Goal: Task Accomplishment & Management: Use online tool/utility

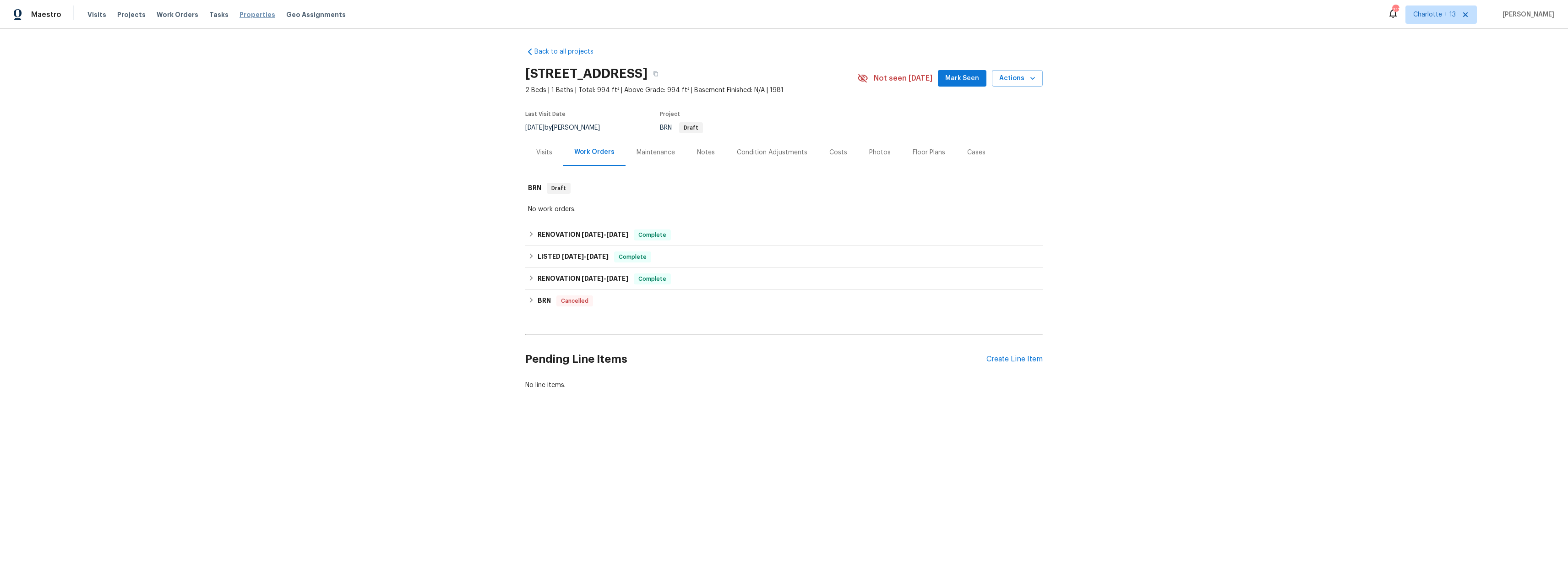
click at [239, 18] on span "Properties" at bounding box center [257, 15] width 36 height 9
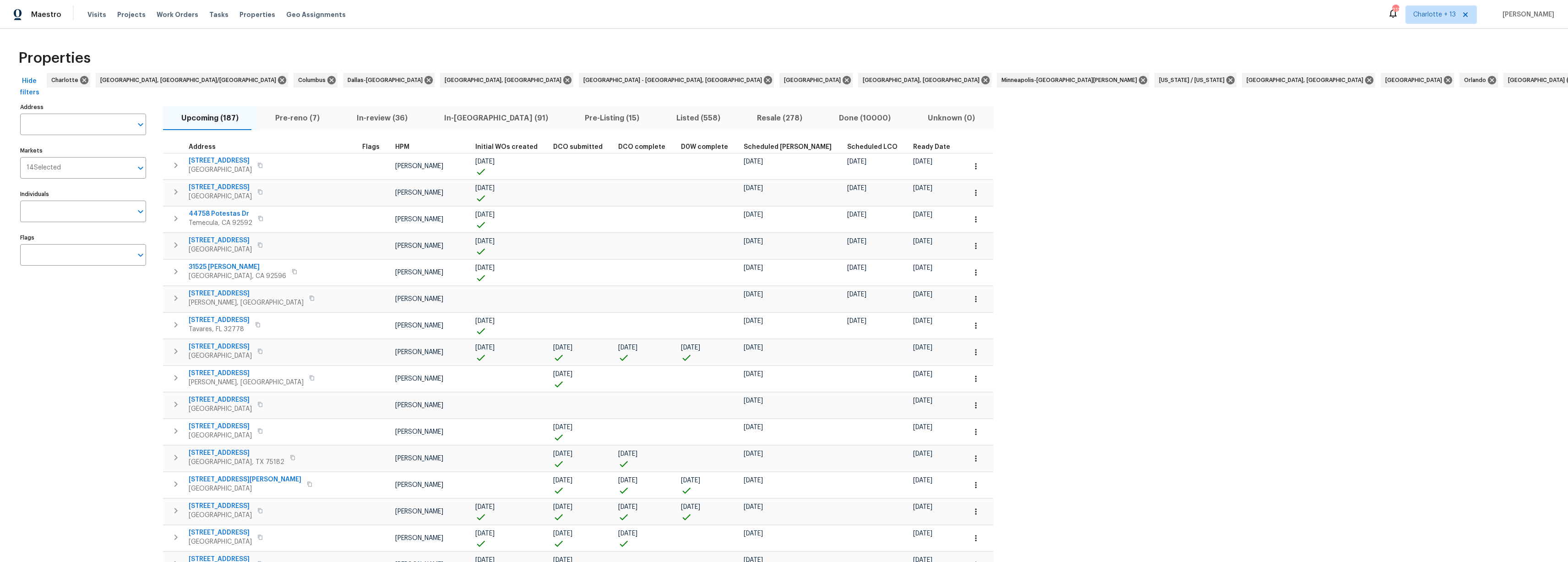
click at [1567, 82] on span "Clear Filters" at bounding box center [1594, 86] width 22 height 23
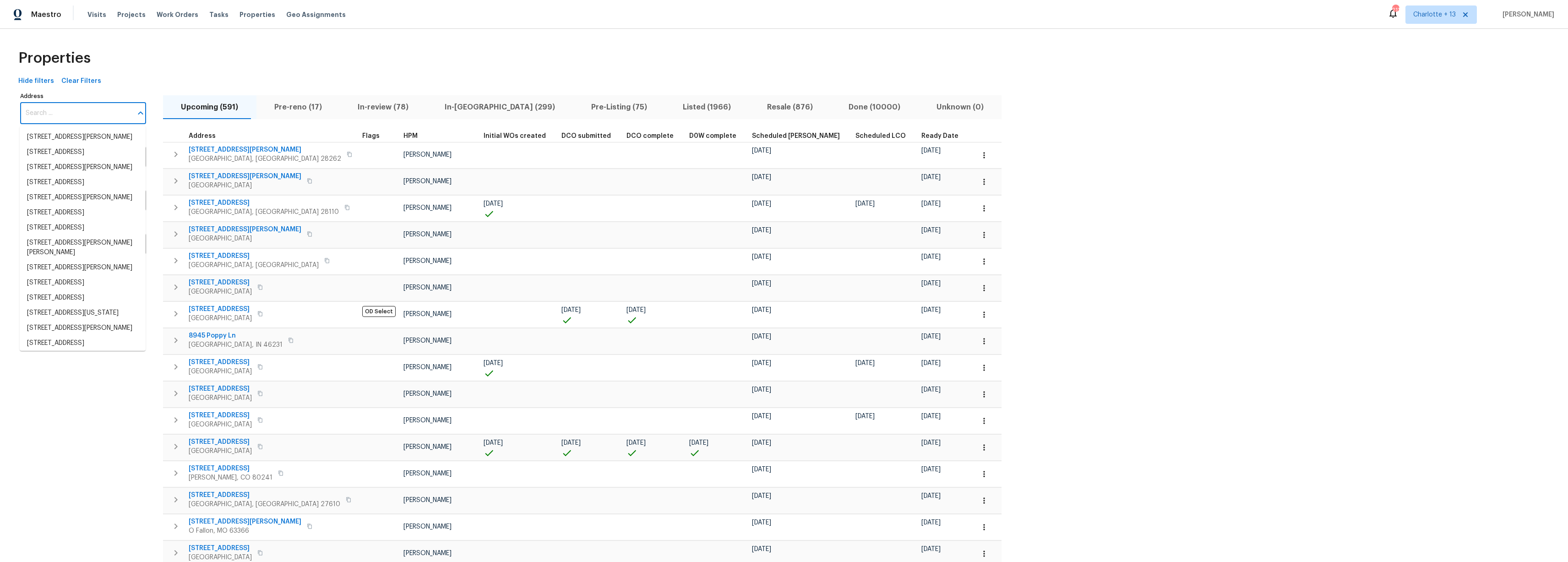
click at [70, 113] on input "Address" at bounding box center [76, 113] width 112 height 21
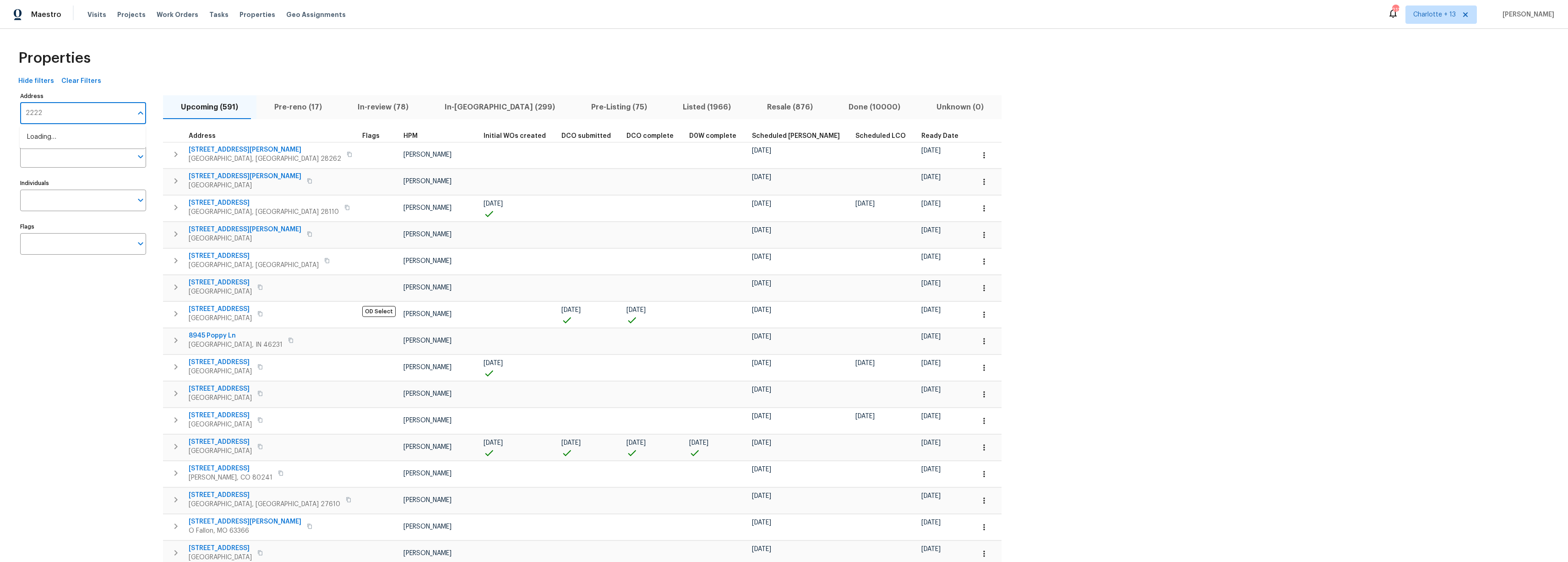
type input "22226"
click at [79, 145] on li "[STREET_ADDRESS]" at bounding box center [82, 137] width 126 height 15
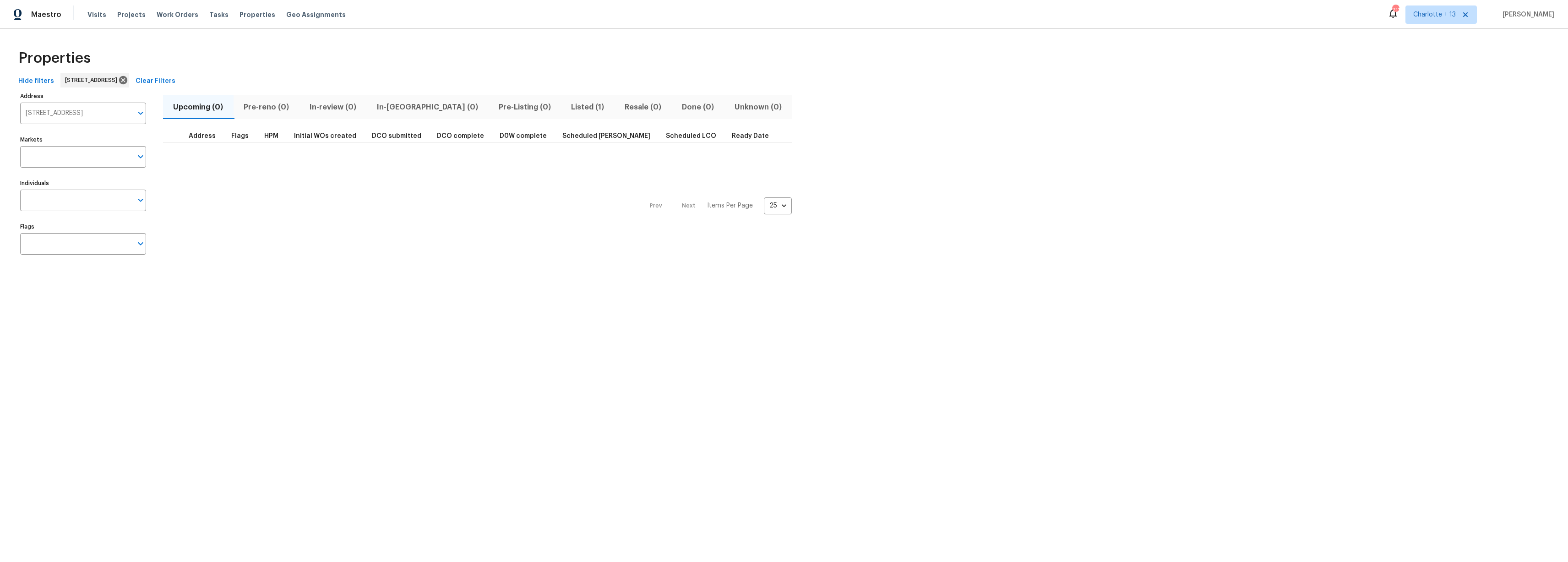
click at [567, 110] on span "Listed (1)" at bounding box center [588, 107] width 43 height 13
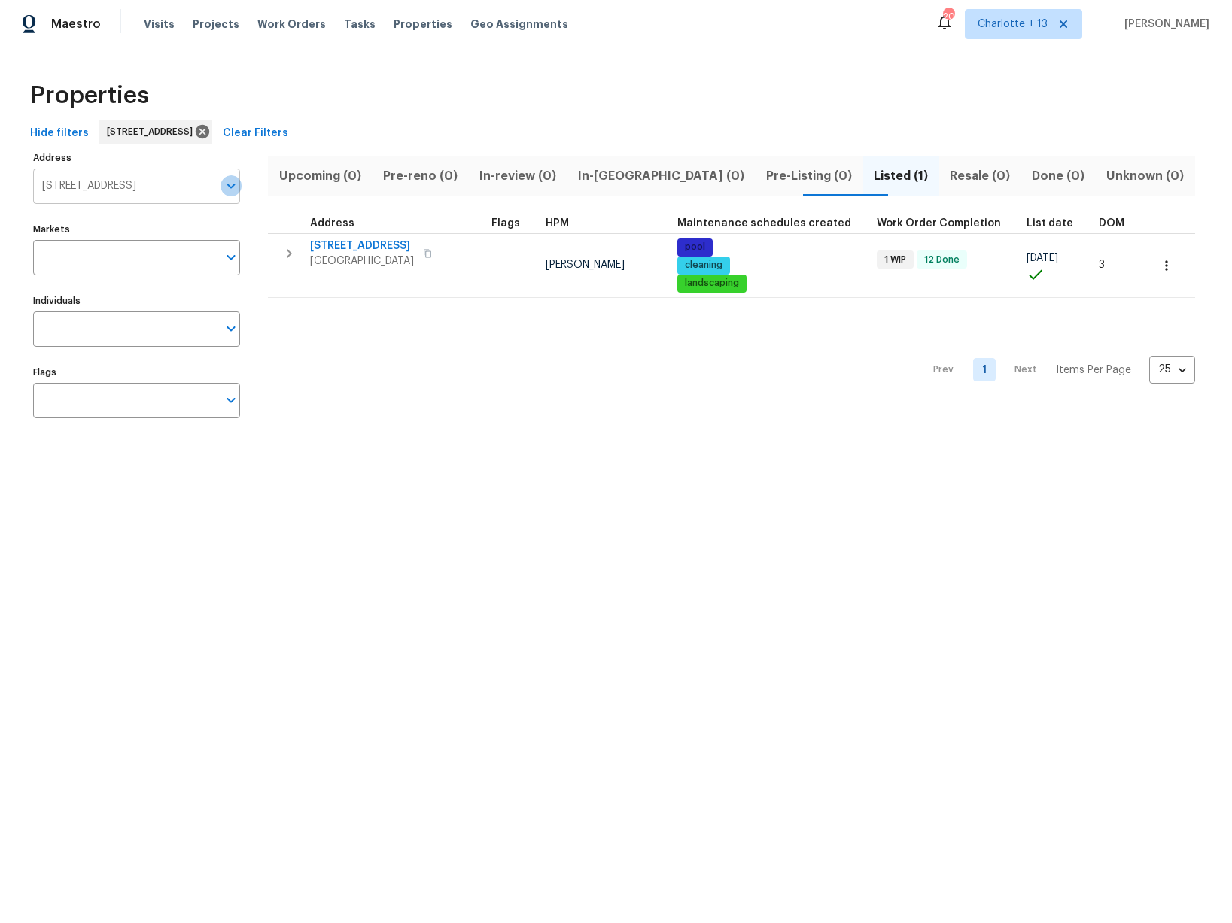
click at [232, 187] on icon "Open" at bounding box center [231, 186] width 18 height 18
paste input "[STREET_ADDRESS]"
type input "[STREET_ADDRESS]"
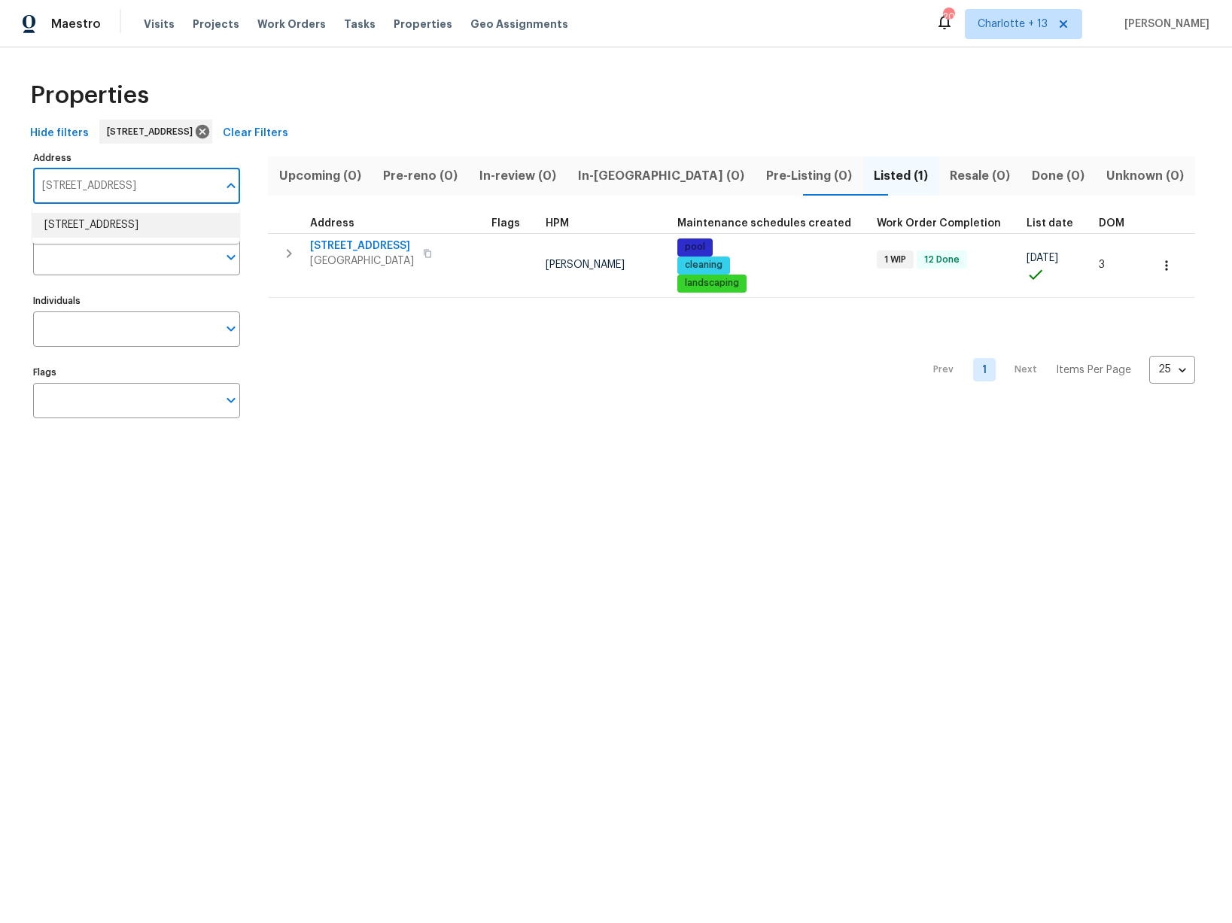
click at [90, 225] on li "[STREET_ADDRESS]" at bounding box center [135, 225] width 207 height 25
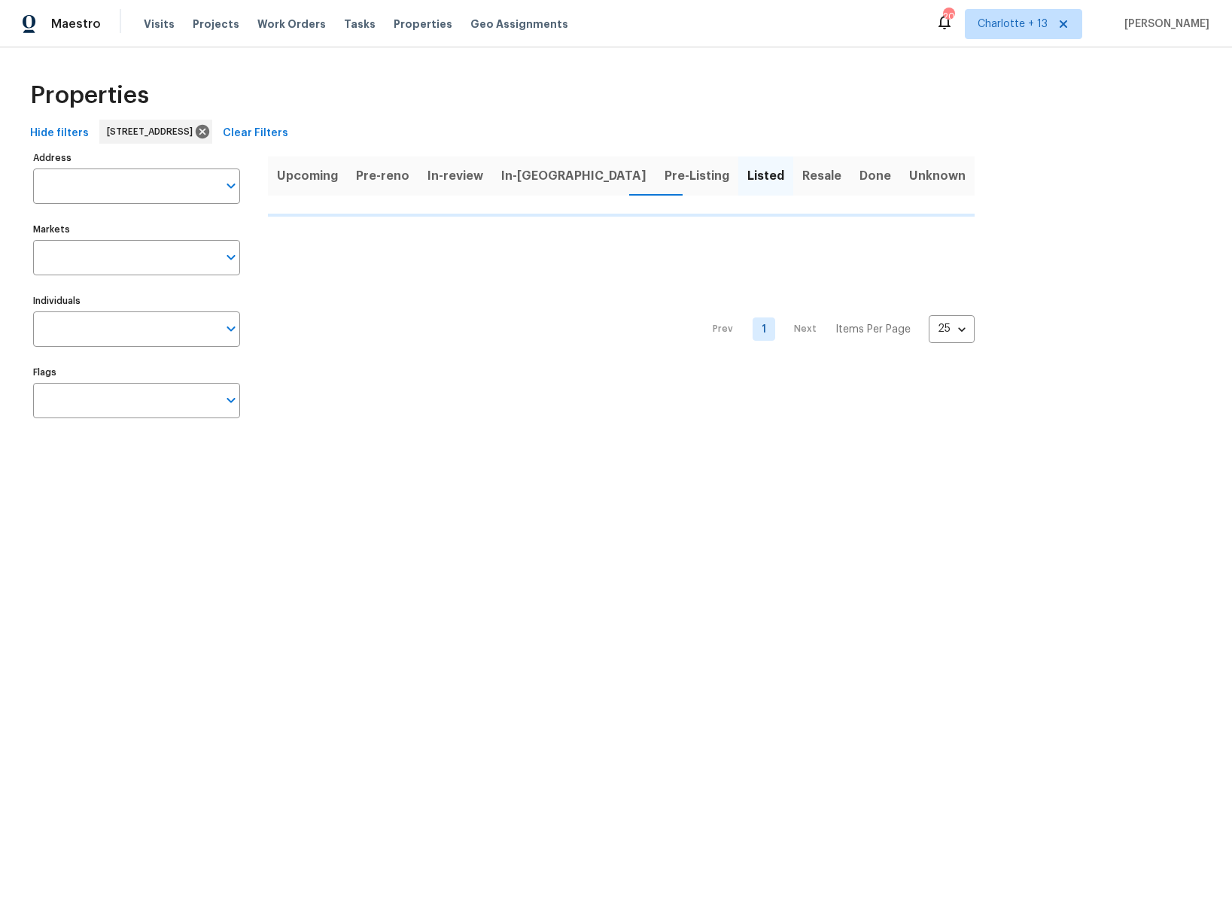
type input "[STREET_ADDRESS]"
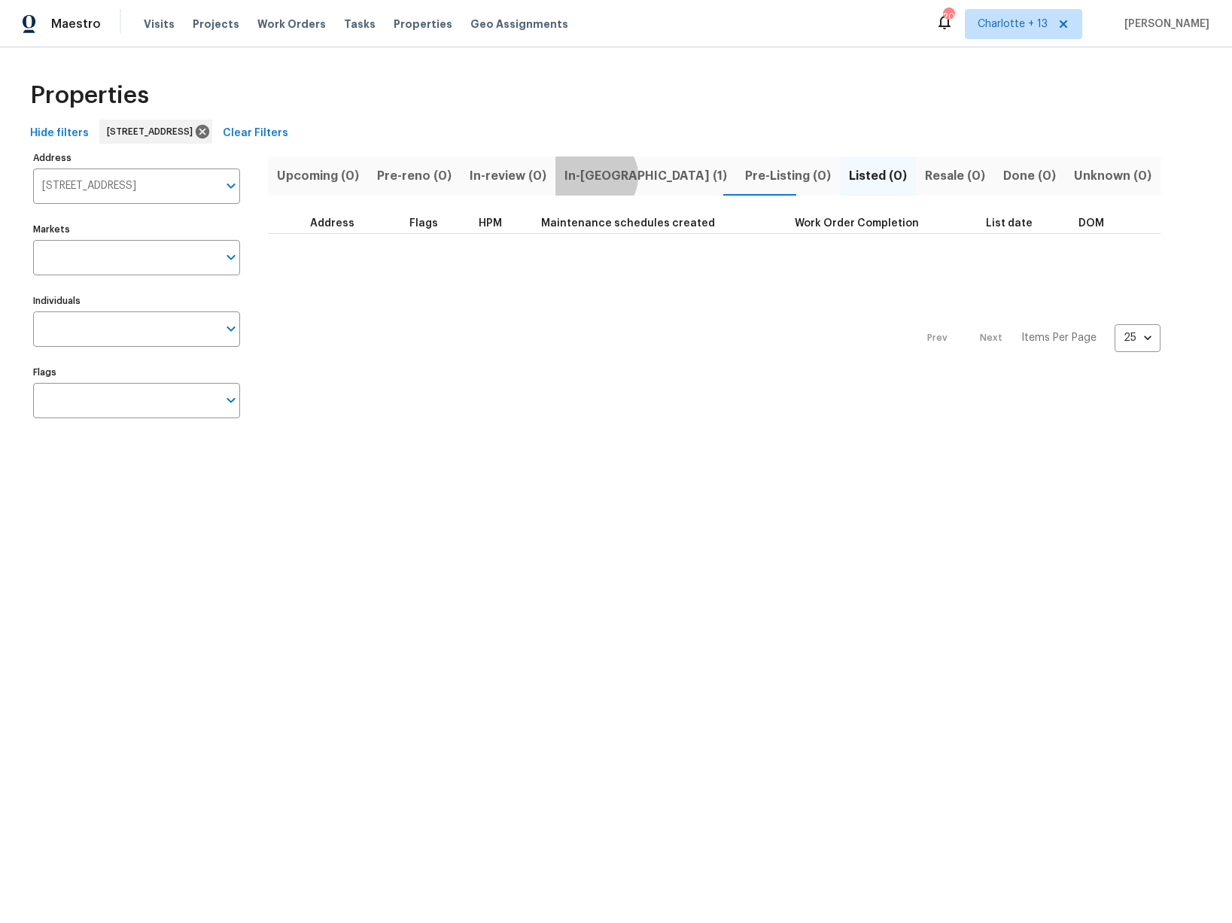
click at [585, 176] on span "In-[GEOGRAPHIC_DATA] (1)" at bounding box center [645, 176] width 163 height 21
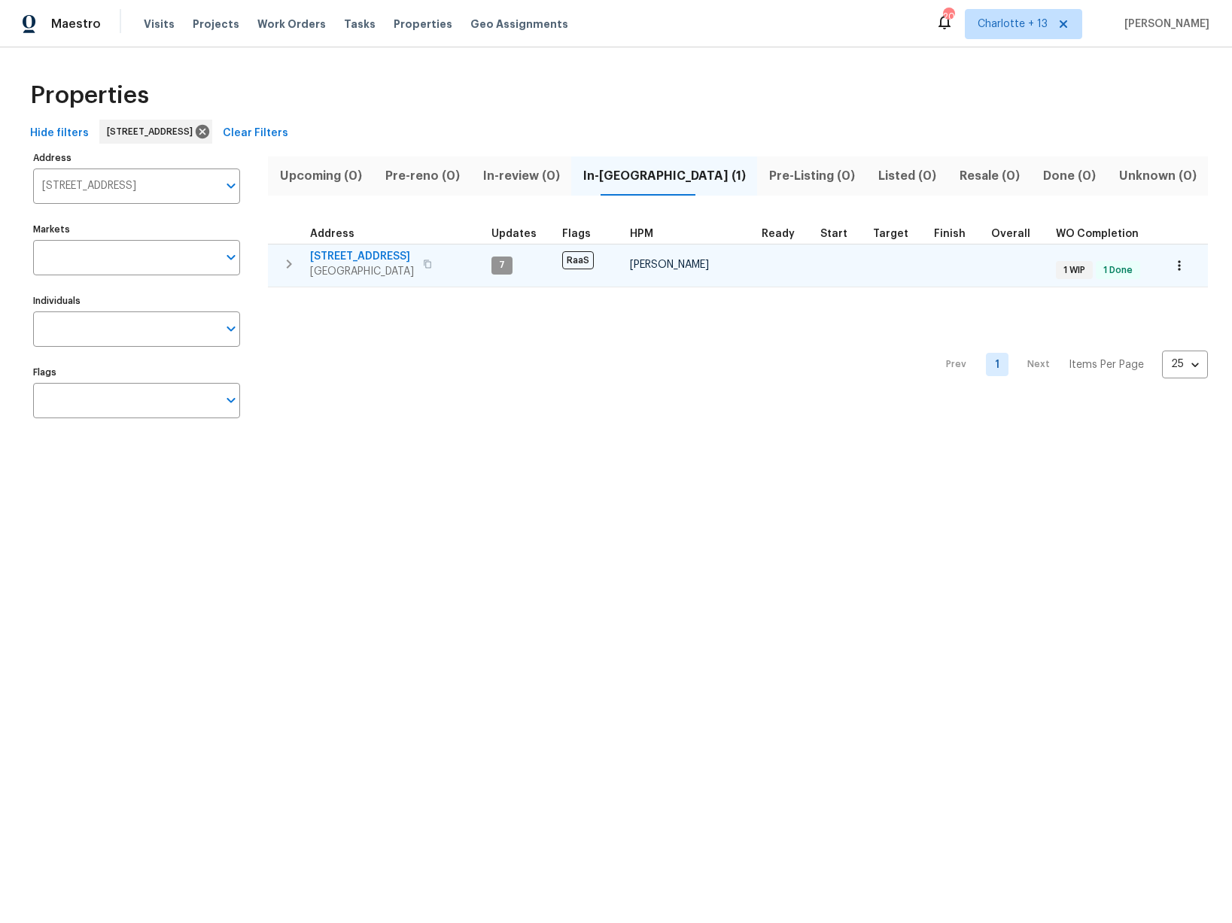
click at [360, 252] on span "[STREET_ADDRESS]" at bounding box center [362, 256] width 104 height 15
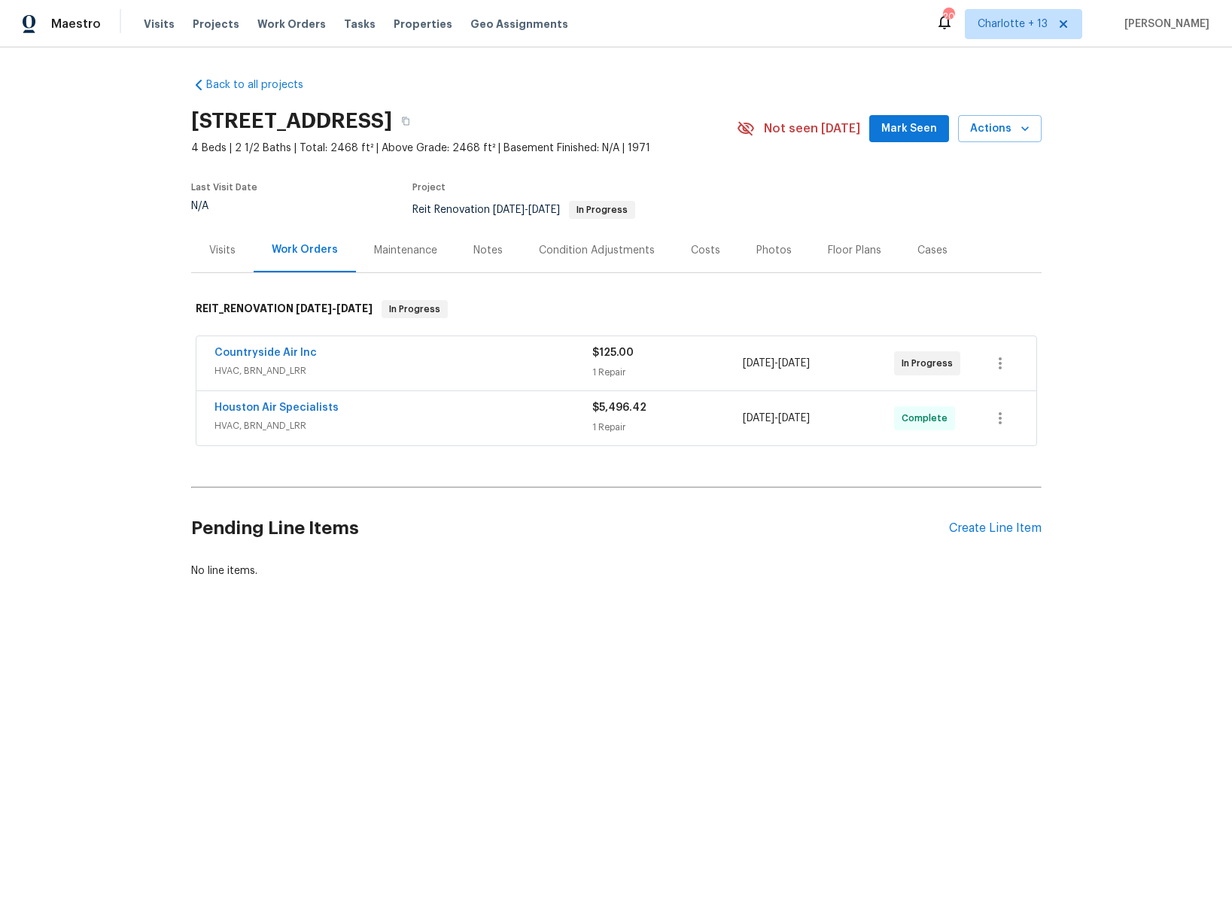
click at [450, 339] on div "Countryside Air Inc HVAC, BRN_AND_LRR $125.00 1 Repair [DATE] - [DATE] In Progr…" at bounding box center [616, 363] width 840 height 54
click at [452, 350] on div "Countryside Air Inc" at bounding box center [403, 354] width 378 height 18
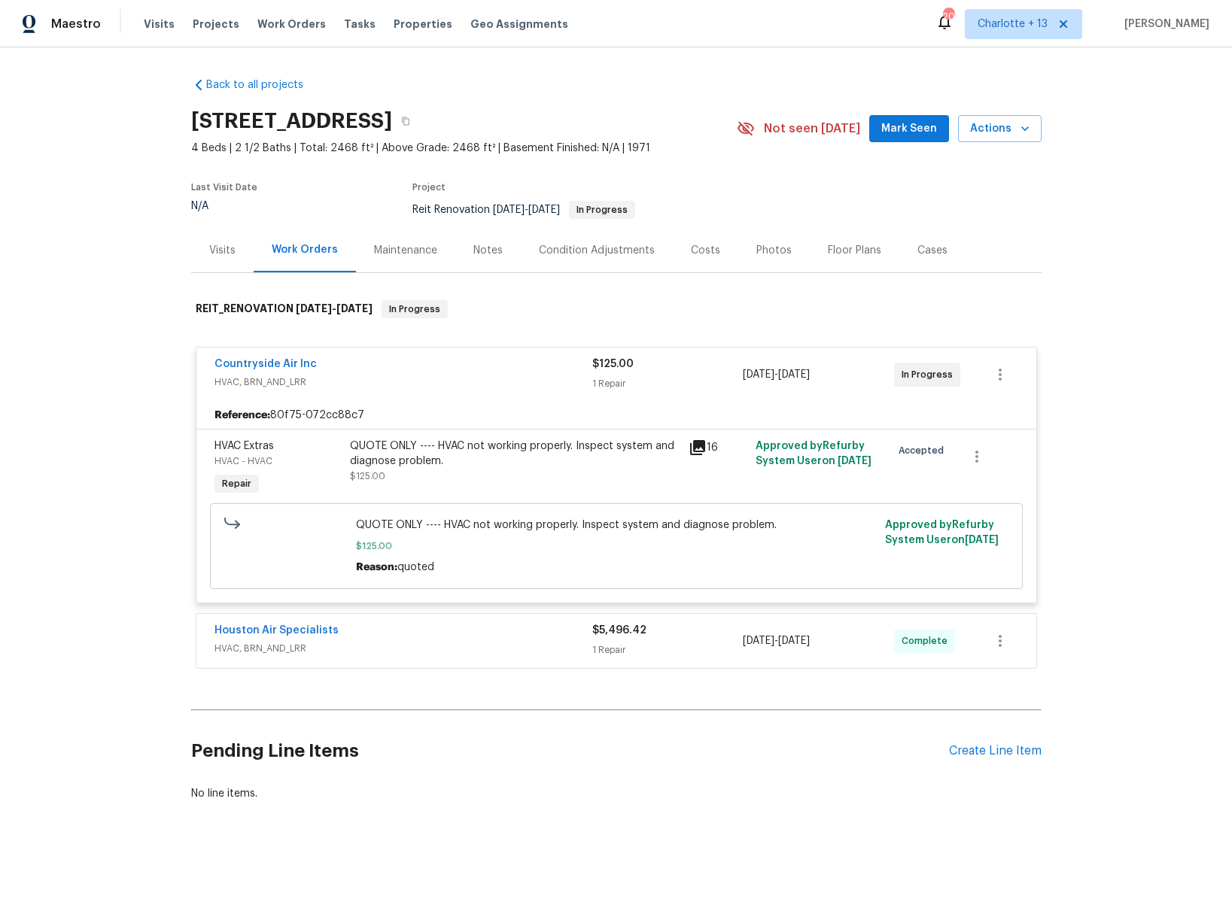
click at [436, 639] on div "Houston Air Specialists" at bounding box center [403, 632] width 378 height 18
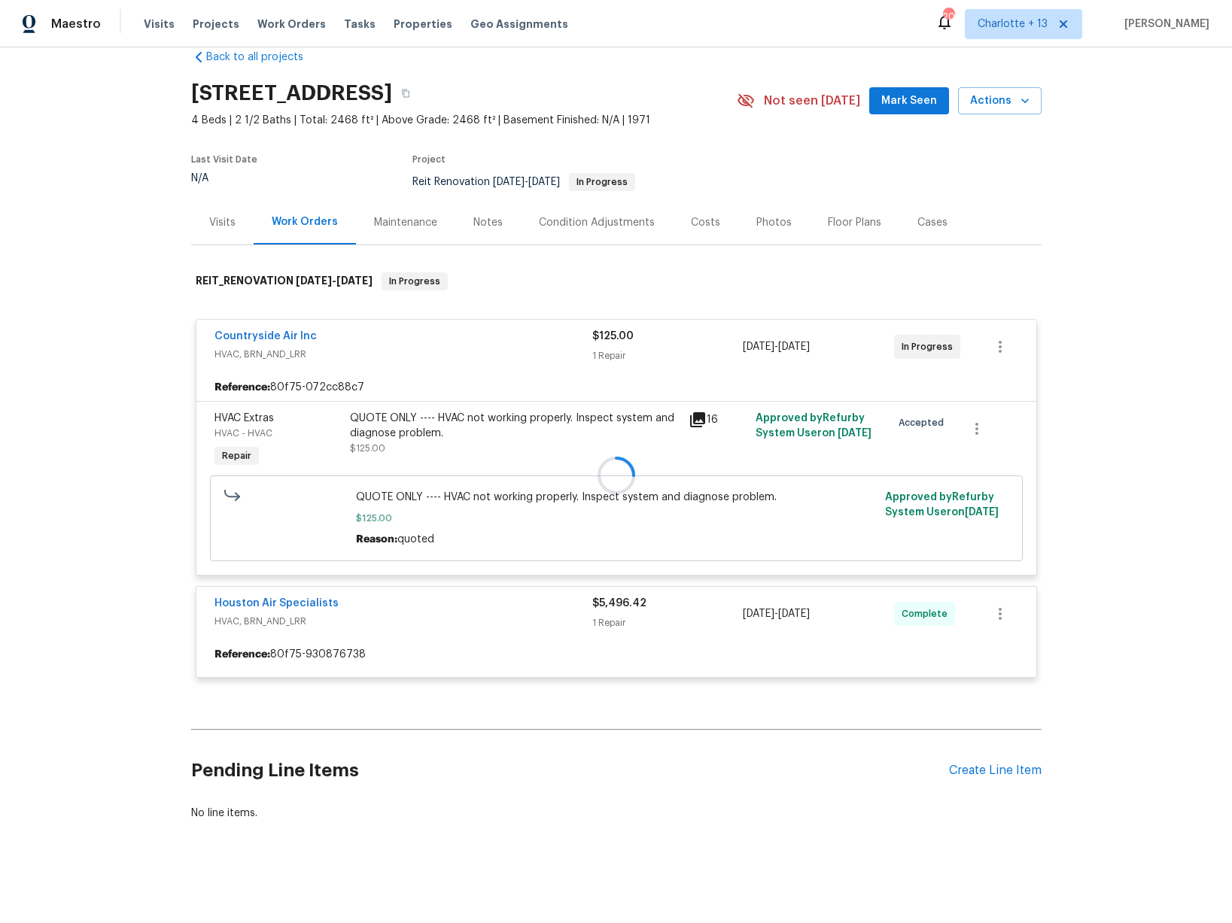
scroll to position [251, 0]
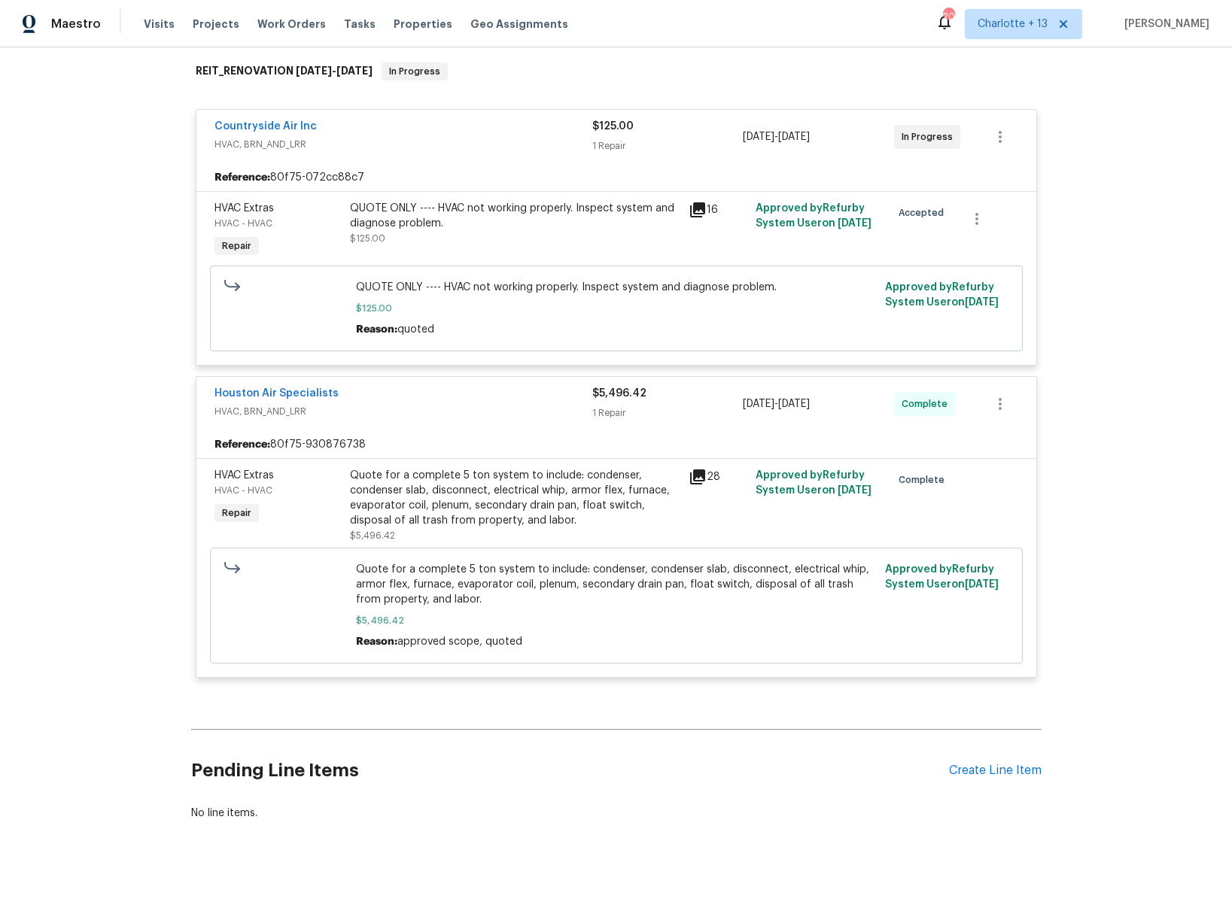
click at [690, 469] on icon at bounding box center [697, 476] width 15 height 15
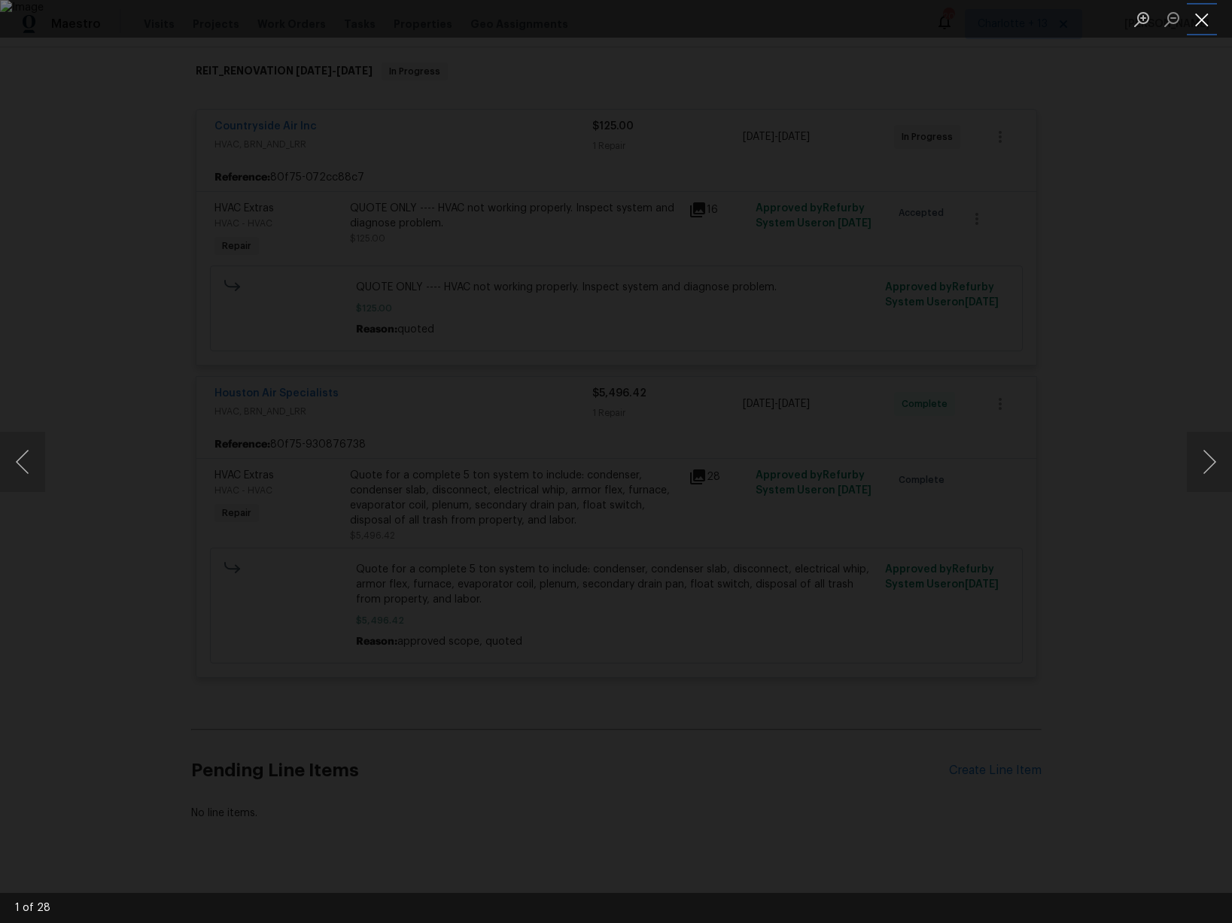
click at [1205, 29] on button "Close lightbox" at bounding box center [1201, 19] width 30 height 26
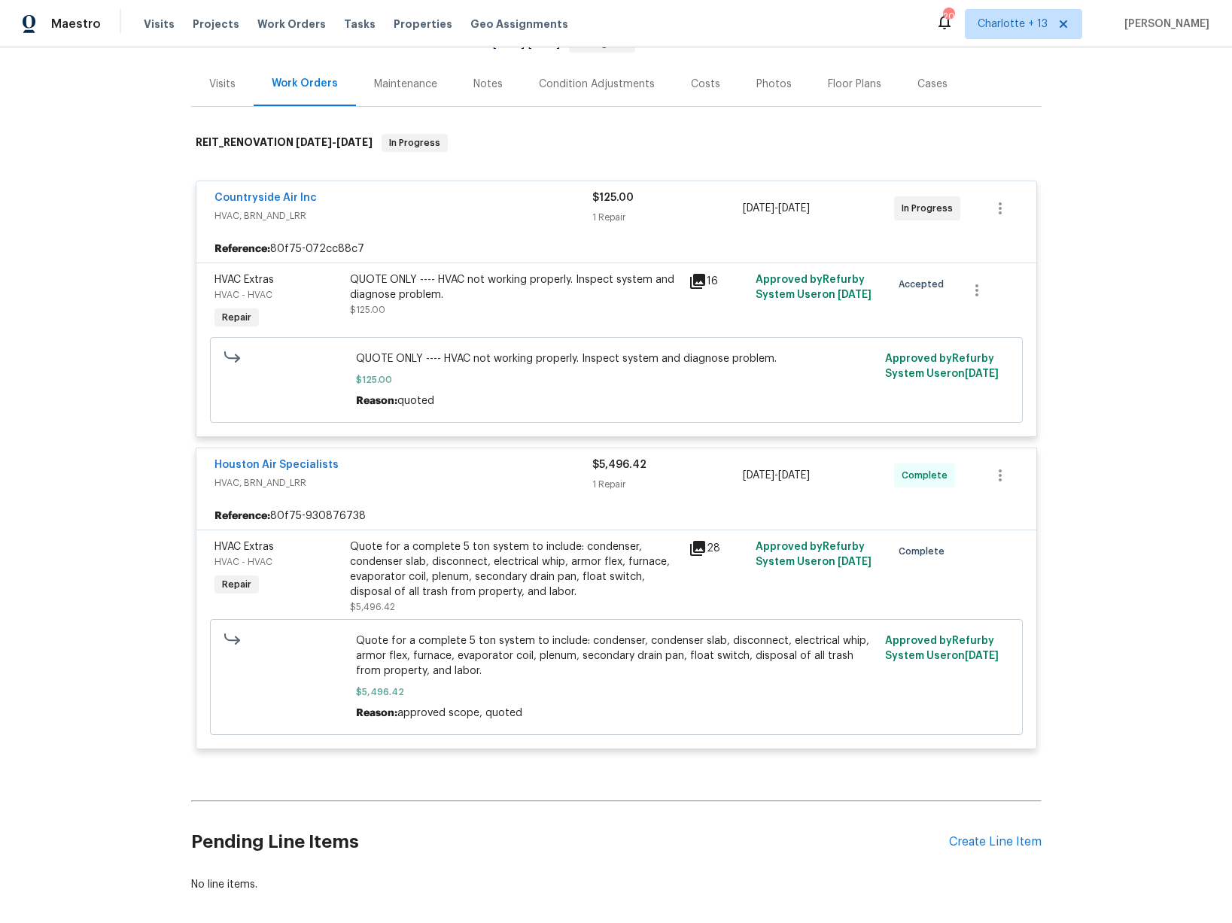
scroll to position [23, 0]
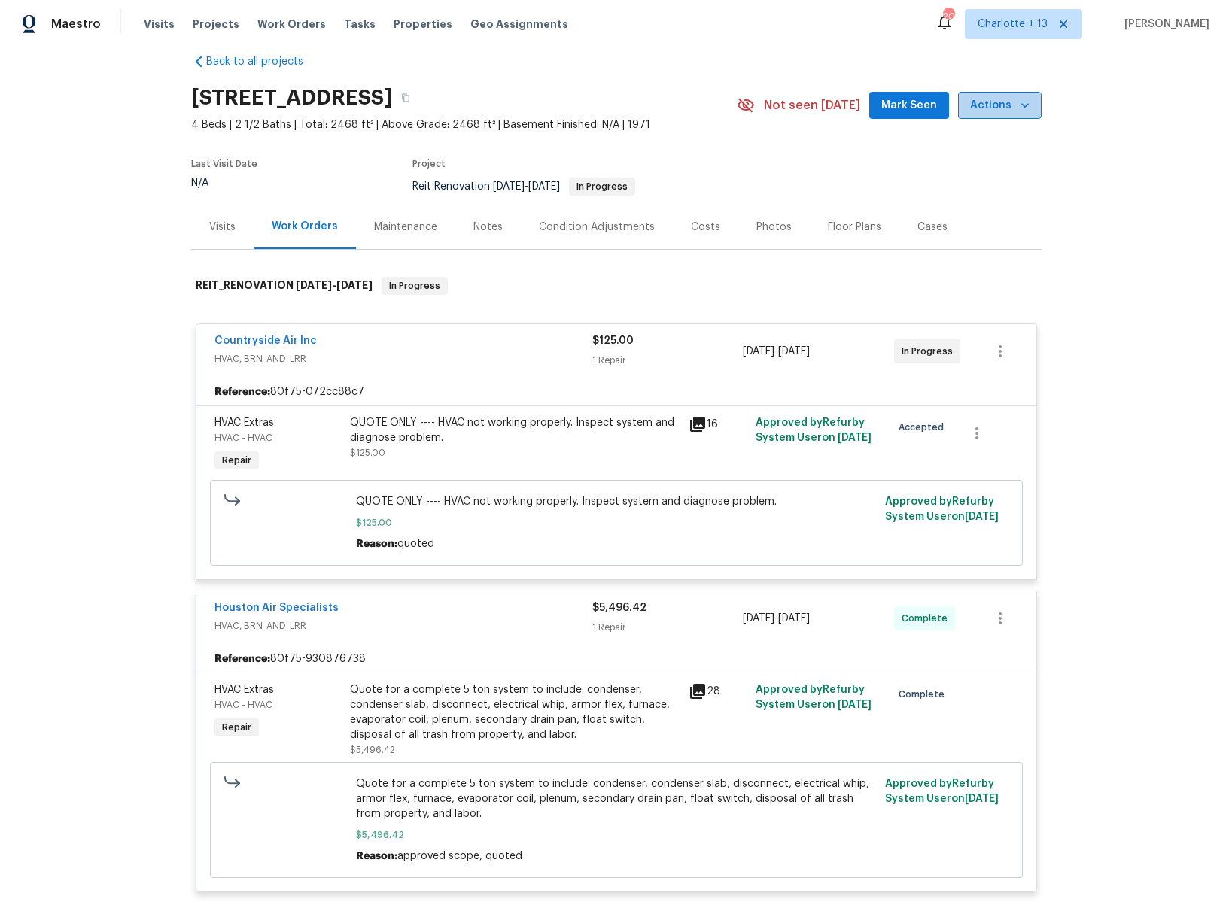
click at [1022, 102] on icon "button" at bounding box center [1024, 105] width 15 height 15
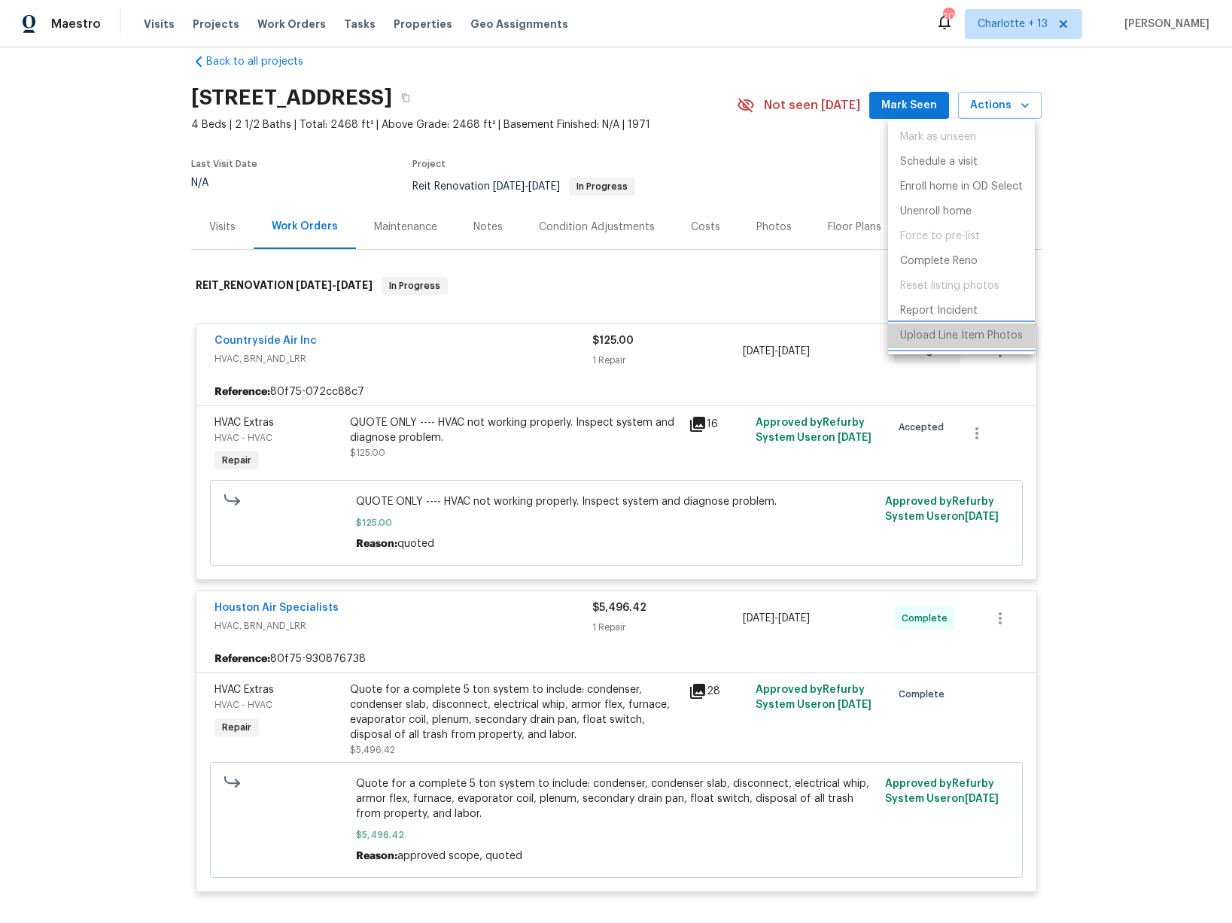
click at [956, 330] on p "Upload Line Item Photos" at bounding box center [961, 336] width 123 height 16
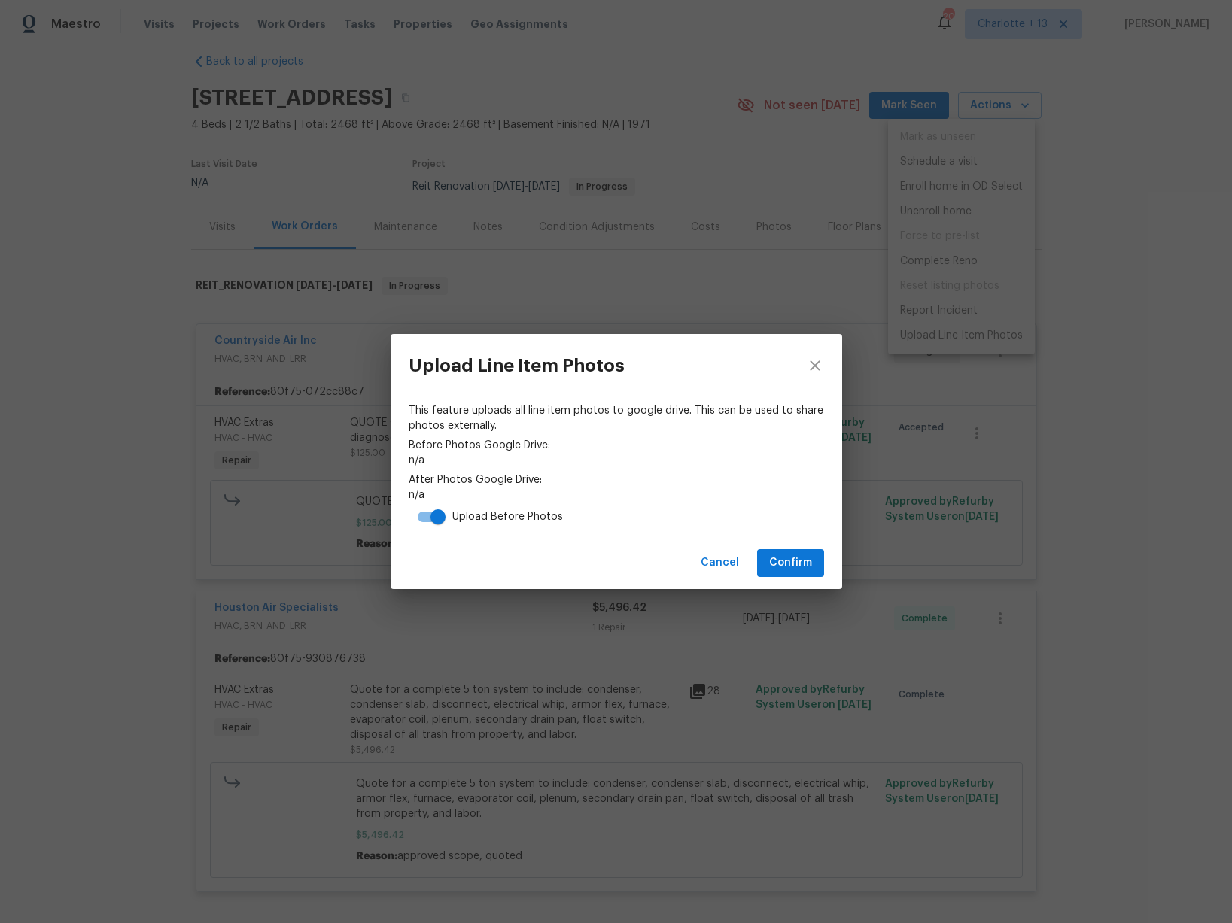
click at [427, 516] on input "checkbox" at bounding box center [438, 517] width 86 height 29
checkbox input "false"
click at [810, 568] on span "Confirm" at bounding box center [790, 563] width 43 height 19
click at [673, 494] on link "https://drive.google.com/drive/folders/1P9u-jAZ-noIacClpIhSPomvVCqbW_NaH" at bounding box center [616, 495] width 415 height 15
